Goal: Check status: Check status

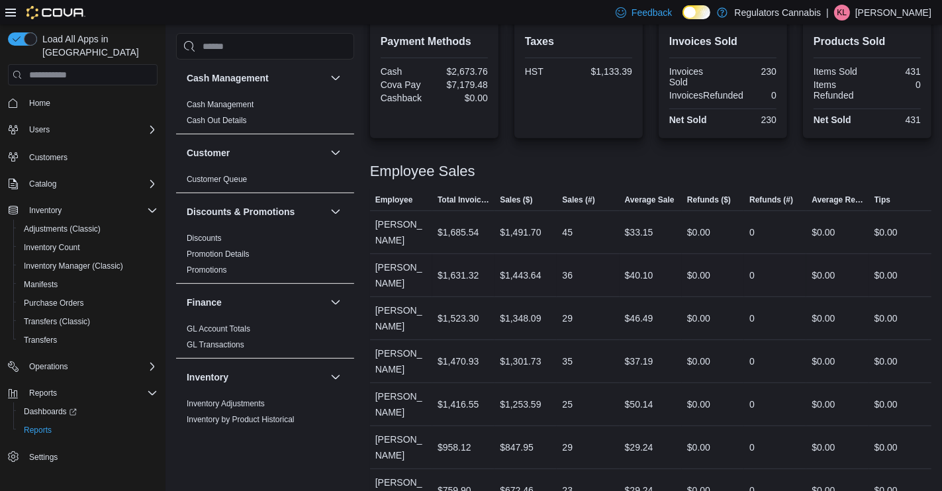
scroll to position [492, 0]
